Goal: Communication & Community: Ask a question

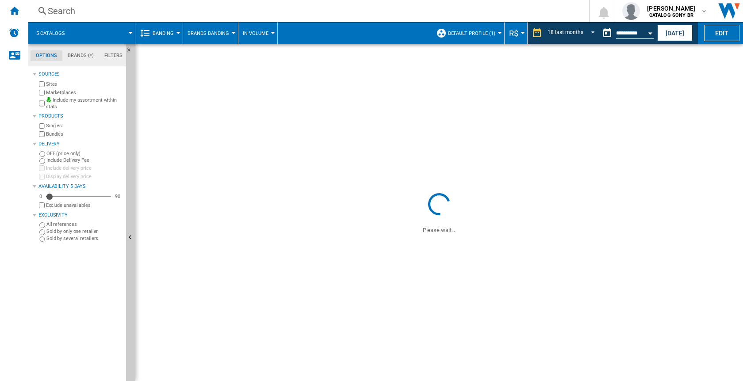
click at [484, 32] on span "Default profile (1)" at bounding box center [471, 34] width 47 height 6
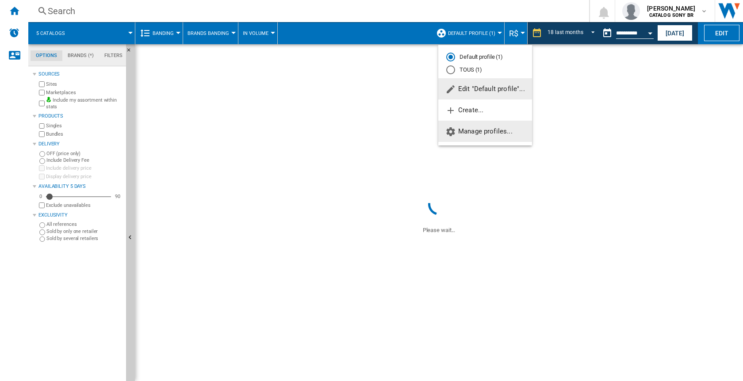
click at [485, 135] on span "Manage profiles..." at bounding box center [478, 131] width 67 height 8
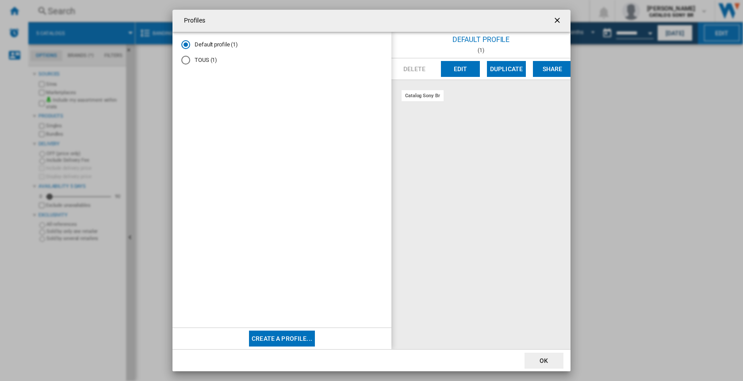
click at [215, 60] on md-radio-button "TOUS (1)" at bounding box center [281, 60] width 201 height 8
click at [222, 49] on md-radio-group "Default profile (1) TOUS (1)" at bounding box center [281, 56] width 201 height 31
click at [224, 43] on md-radio-button "Default profile (1)" at bounding box center [281, 45] width 201 height 8
click at [558, 21] on ng-md-icon "getI18NText('BUTTONS.CLOSE_DIALOG')" at bounding box center [558, 21] width 11 height 11
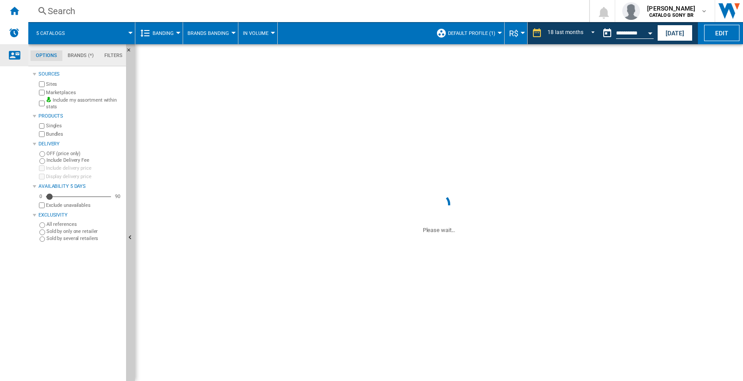
click at [18, 60] on div "Contact us" at bounding box center [14, 55] width 28 height 22
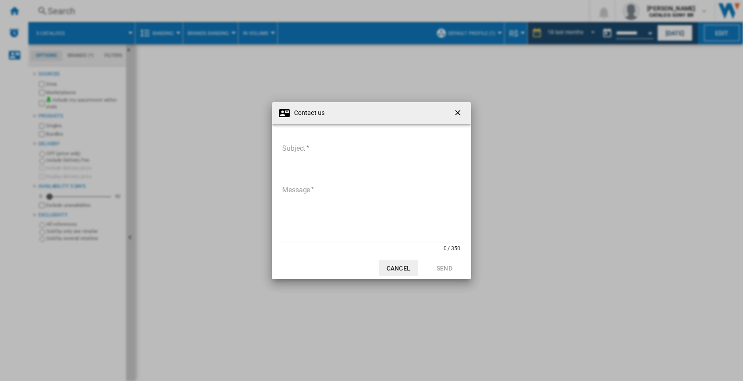
click at [301, 146] on input "Subject" at bounding box center [371, 148] width 179 height 13
type input "**********"
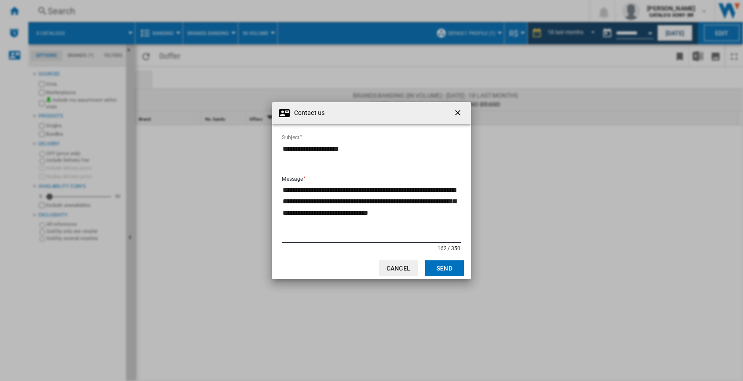
type textarea "**********"
click at [447, 266] on button "Send" at bounding box center [444, 268] width 39 height 16
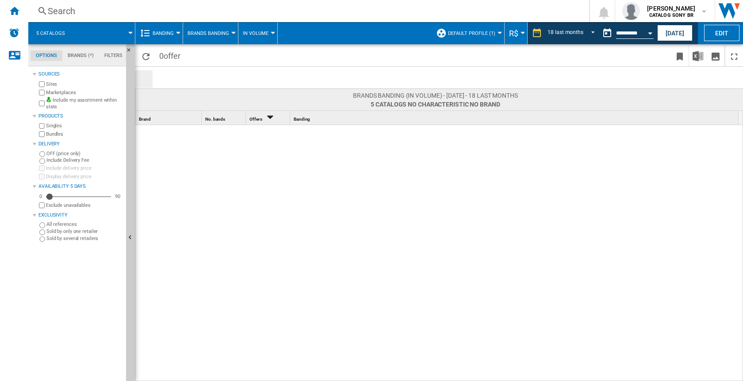
click at [209, 33] on span "Brands Banding" at bounding box center [208, 34] width 42 height 6
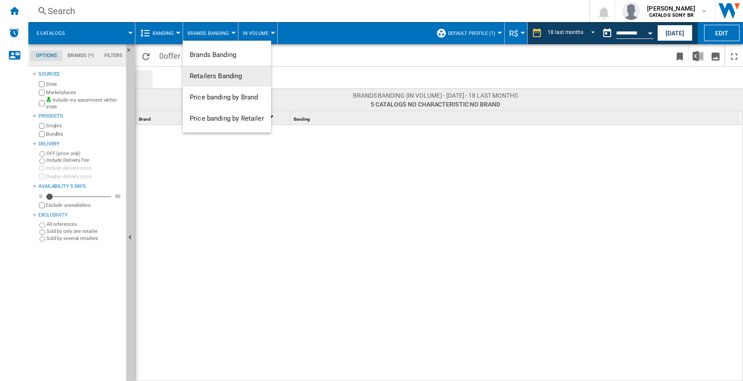
click at [165, 29] on md-backdrop at bounding box center [371, 190] width 743 height 381
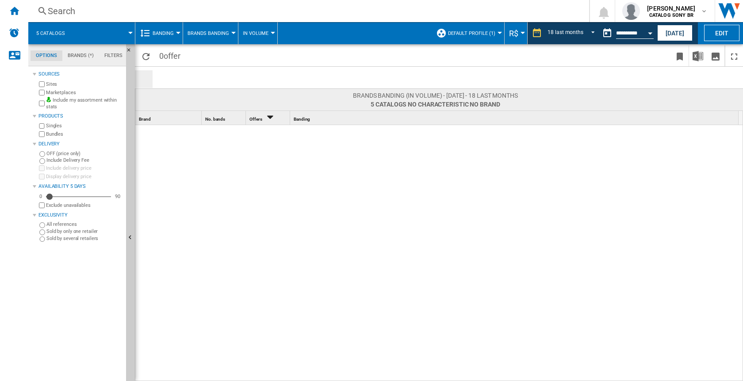
click at [166, 32] on span "Banding" at bounding box center [163, 34] width 21 height 6
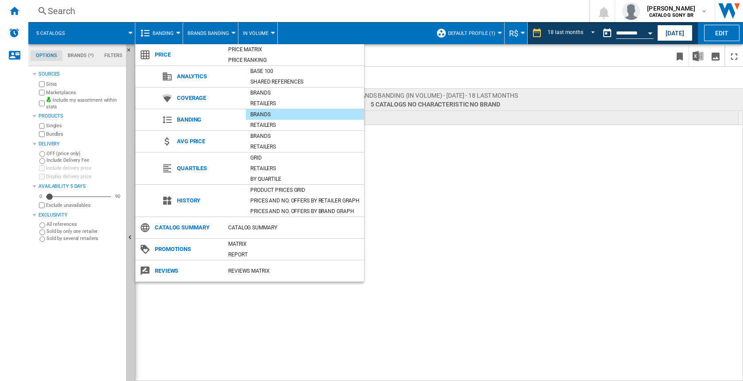
click at [528, 60] on md-backdrop at bounding box center [371, 190] width 743 height 381
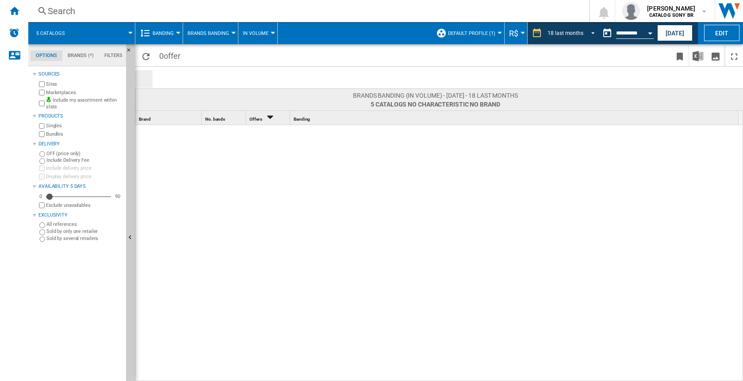
click at [568, 30] on div "18 last months" at bounding box center [565, 33] width 36 height 6
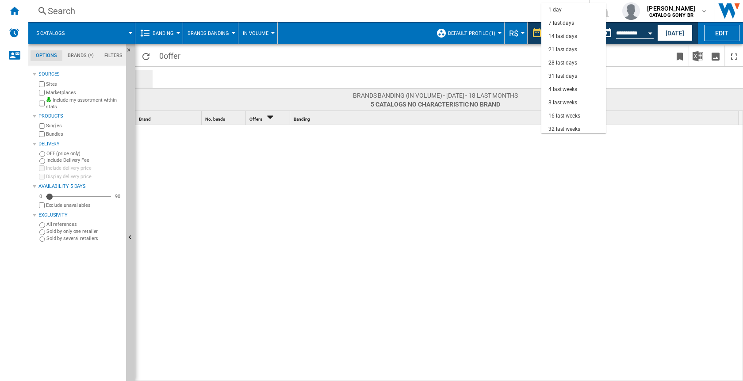
scroll to position [56, 0]
click at [656, 83] on md-backdrop at bounding box center [371, 190] width 743 height 381
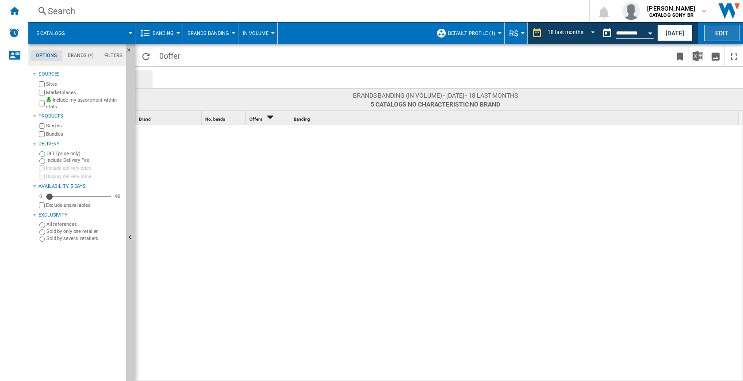
click at [718, 34] on button "Edit" at bounding box center [721, 33] width 35 height 16
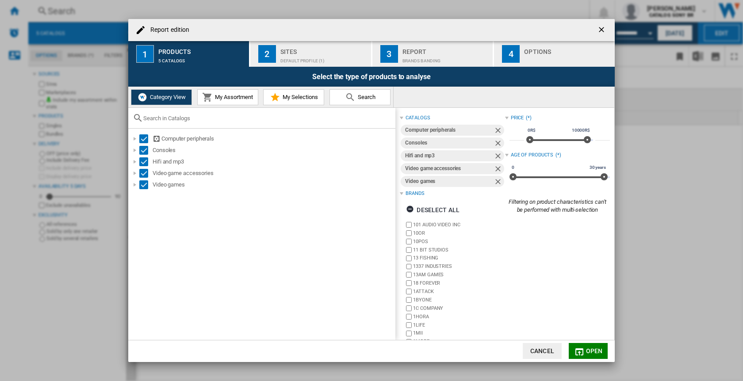
click at [538, 352] on button "Cancel" at bounding box center [542, 351] width 39 height 16
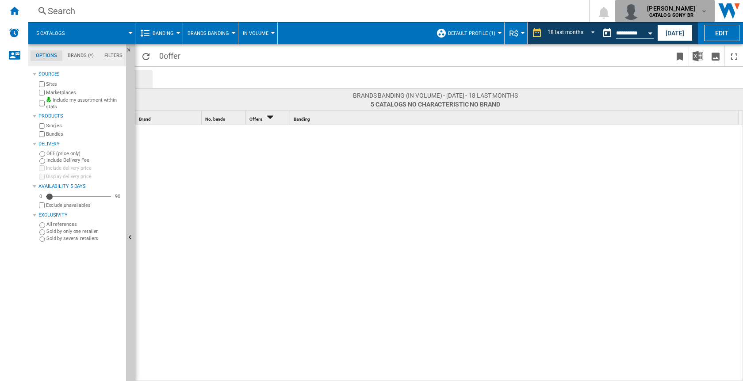
click at [690, 14] on b "CATALOG SONY BR" at bounding box center [671, 15] width 44 height 6
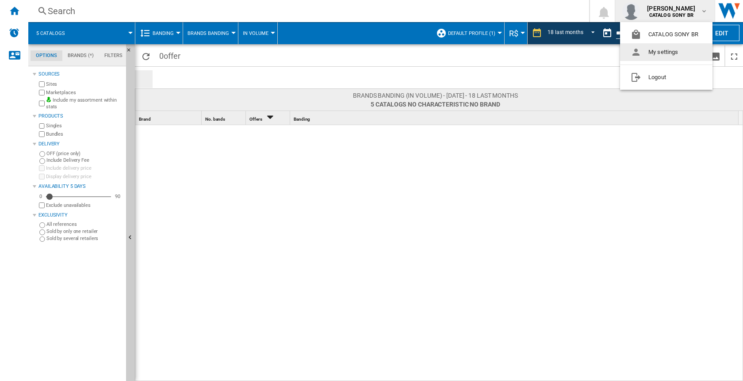
click at [660, 52] on button "My settings" at bounding box center [666, 52] width 92 height 18
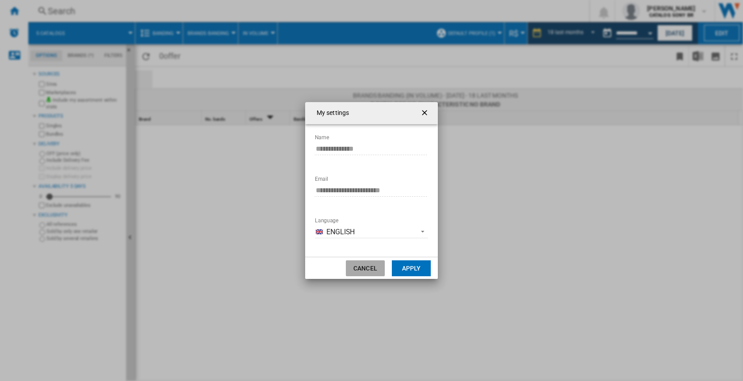
click at [368, 268] on button "Cancel" at bounding box center [365, 268] width 39 height 16
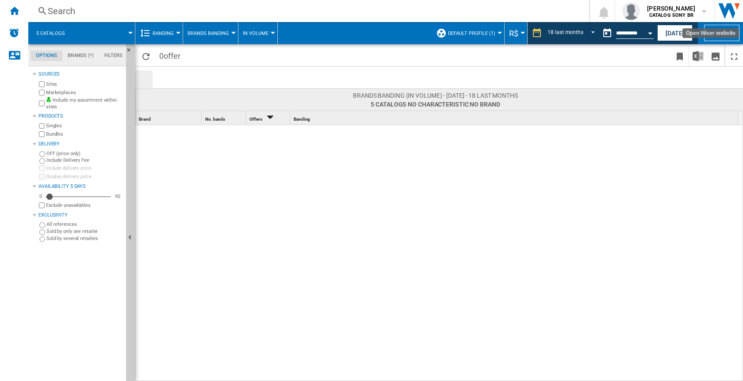
click at [733, 11] on img "Open Wiser website" at bounding box center [729, 11] width 28 height 22
